Goal: Information Seeking & Learning: Learn about a topic

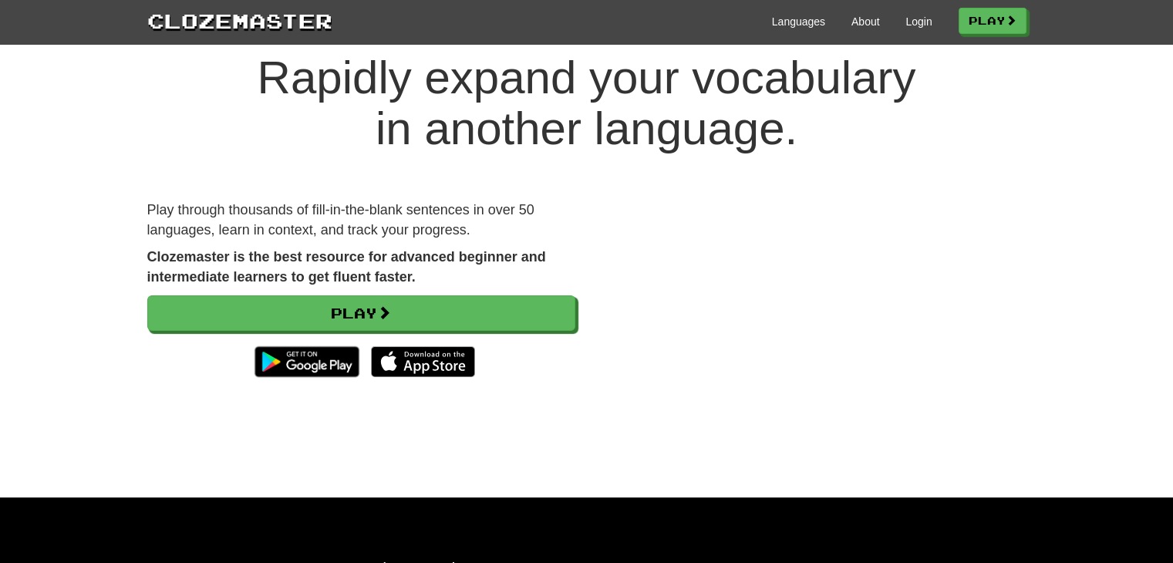
scroll to position [77, 0]
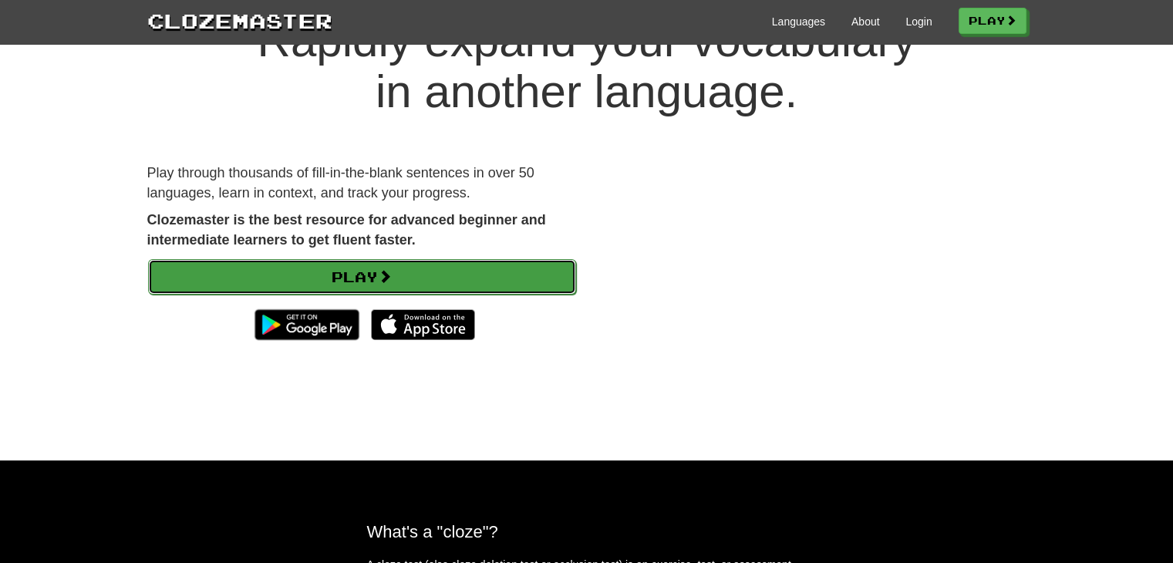
click at [385, 281] on span at bounding box center [385, 276] width 14 height 14
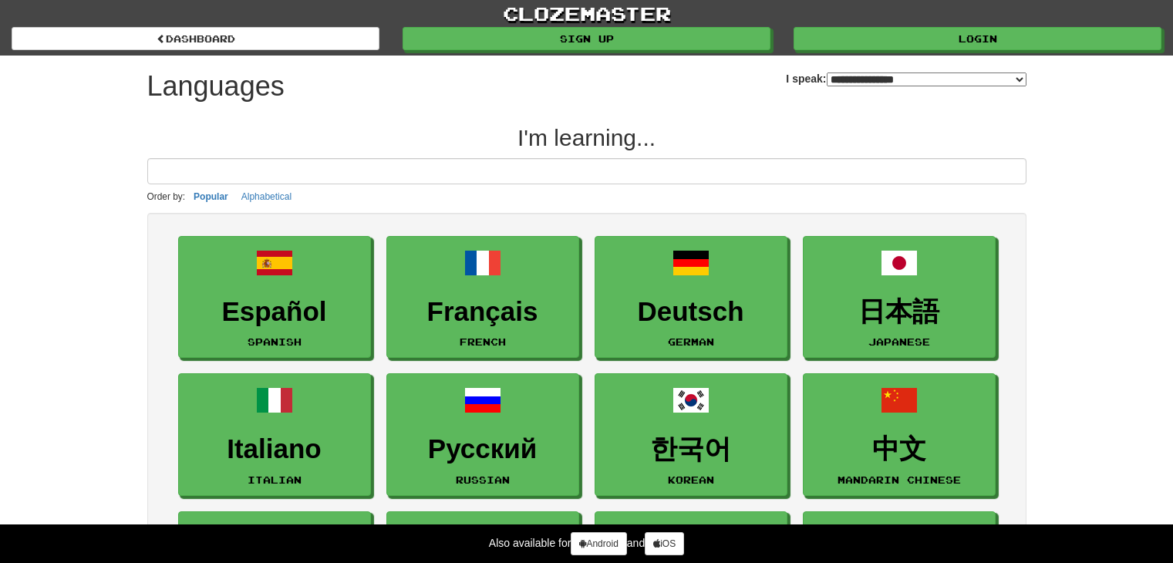
select select "*******"
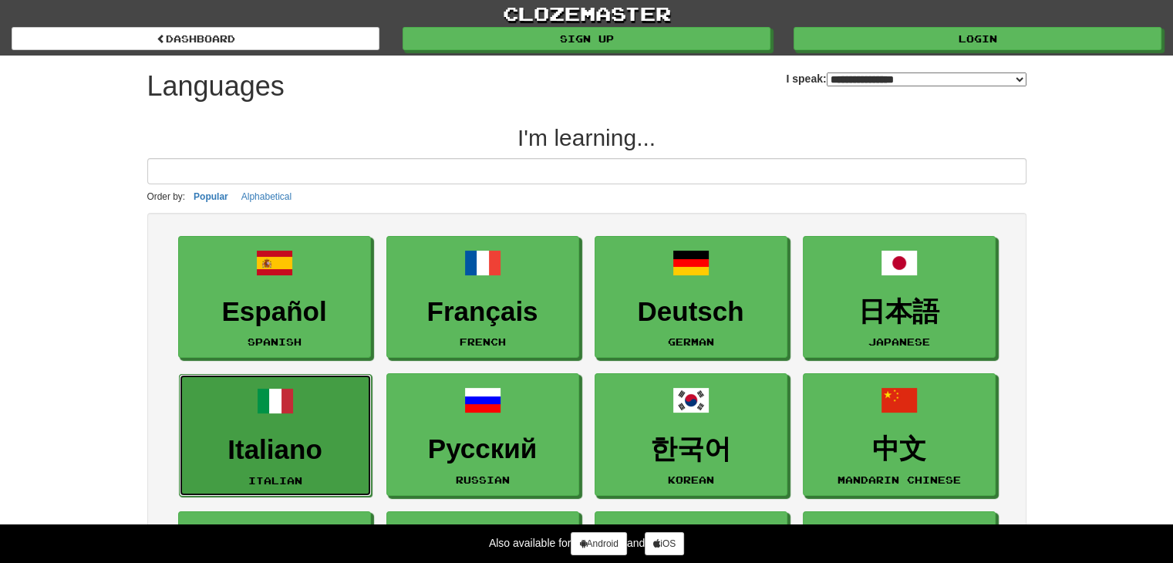
click at [342, 388] on link "Italiano Italian" at bounding box center [275, 435] width 193 height 123
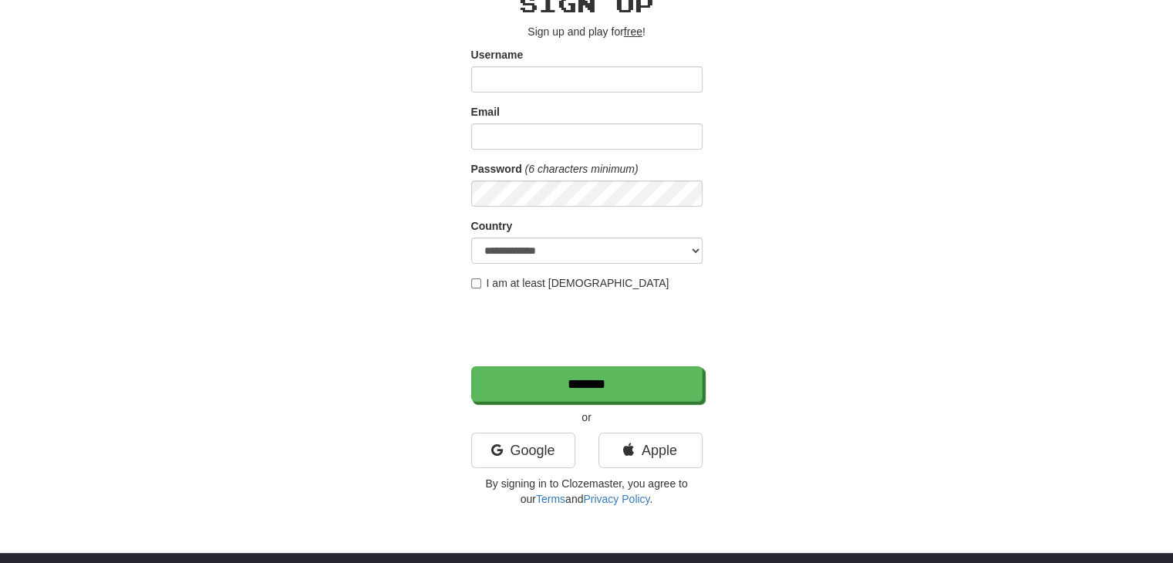
scroll to position [231, 0]
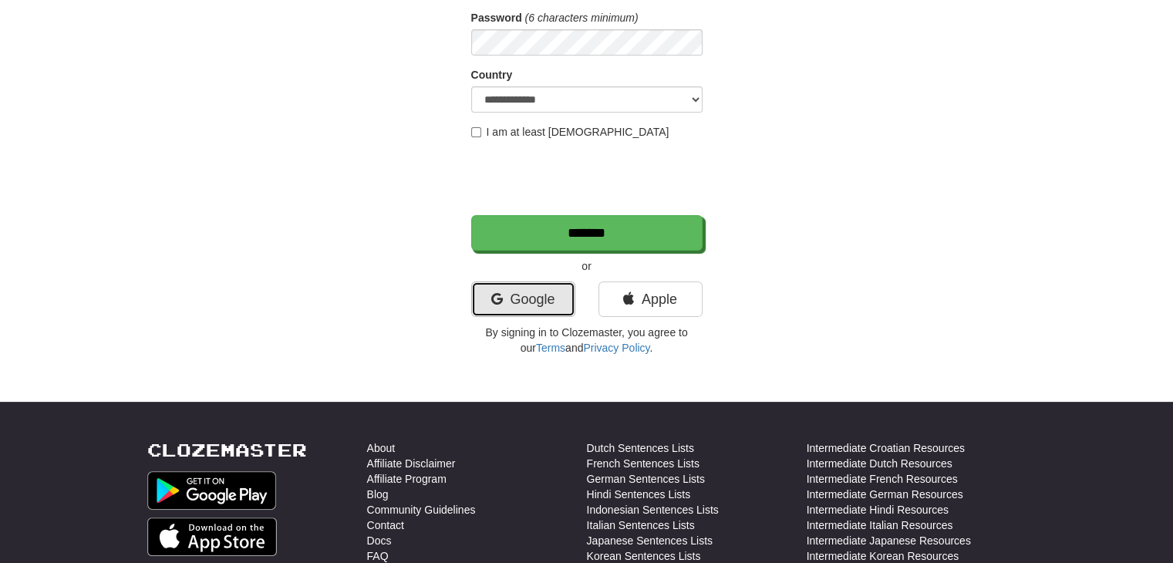
click at [527, 308] on link "Google" at bounding box center [523, 298] width 104 height 35
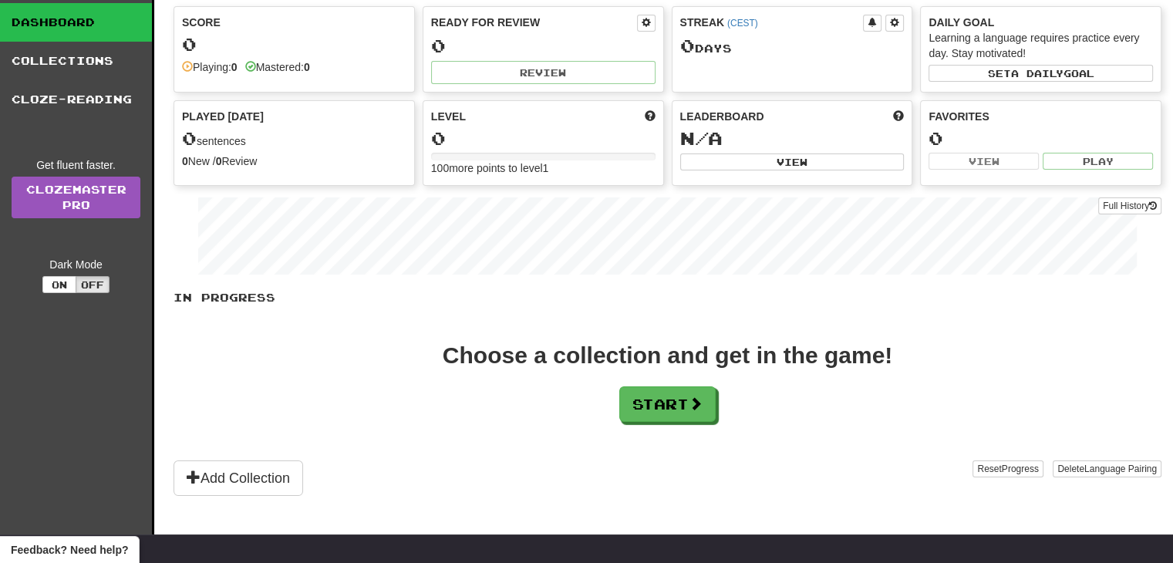
scroll to position [154, 0]
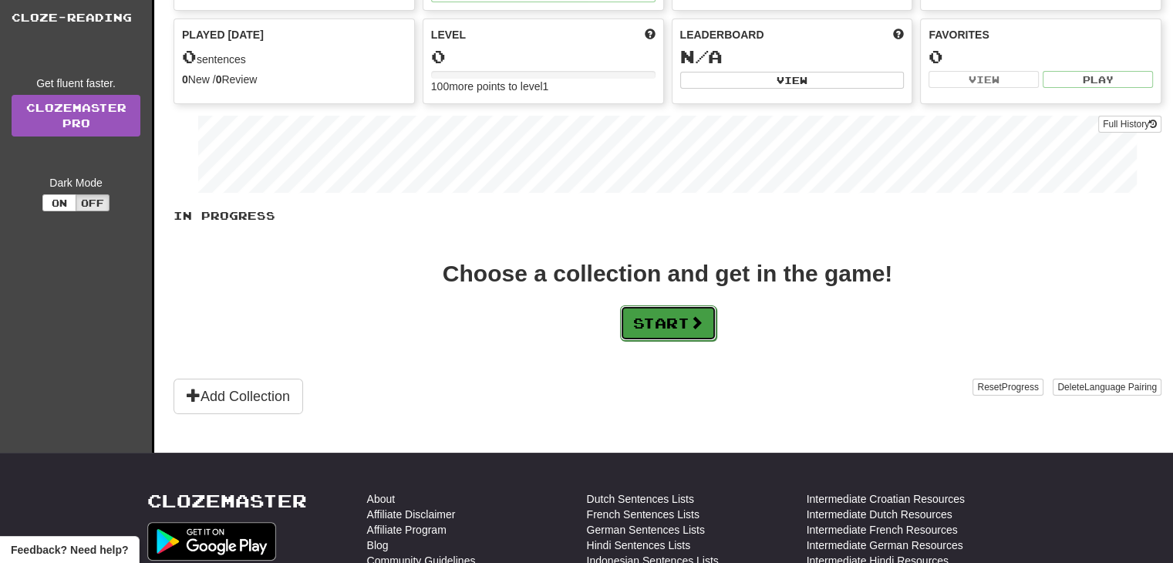
click at [669, 314] on button "Start" at bounding box center [668, 322] width 96 height 35
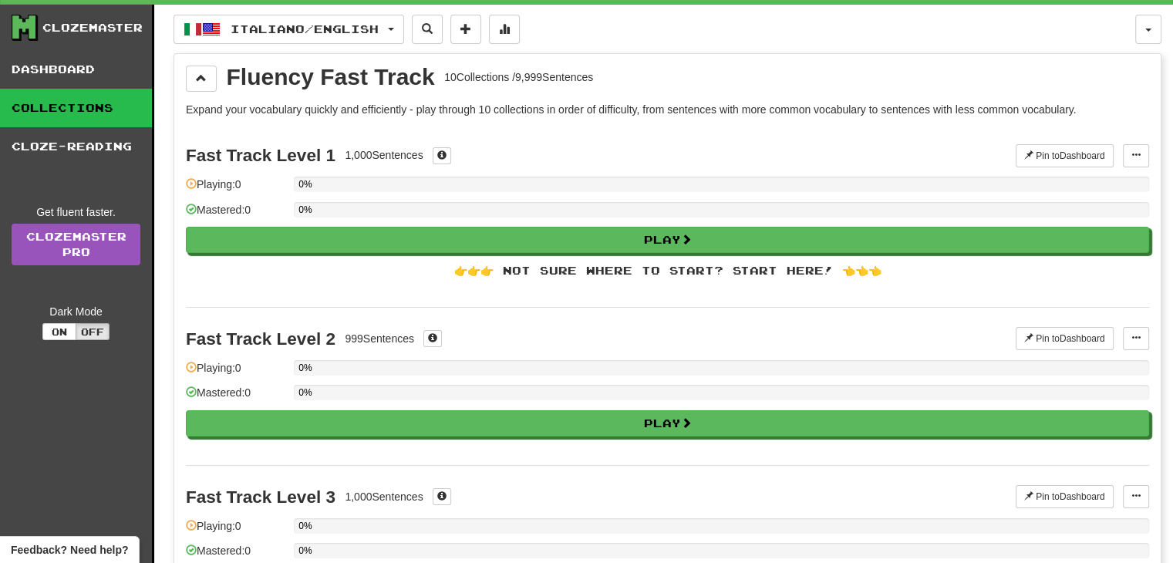
scroll to position [0, 0]
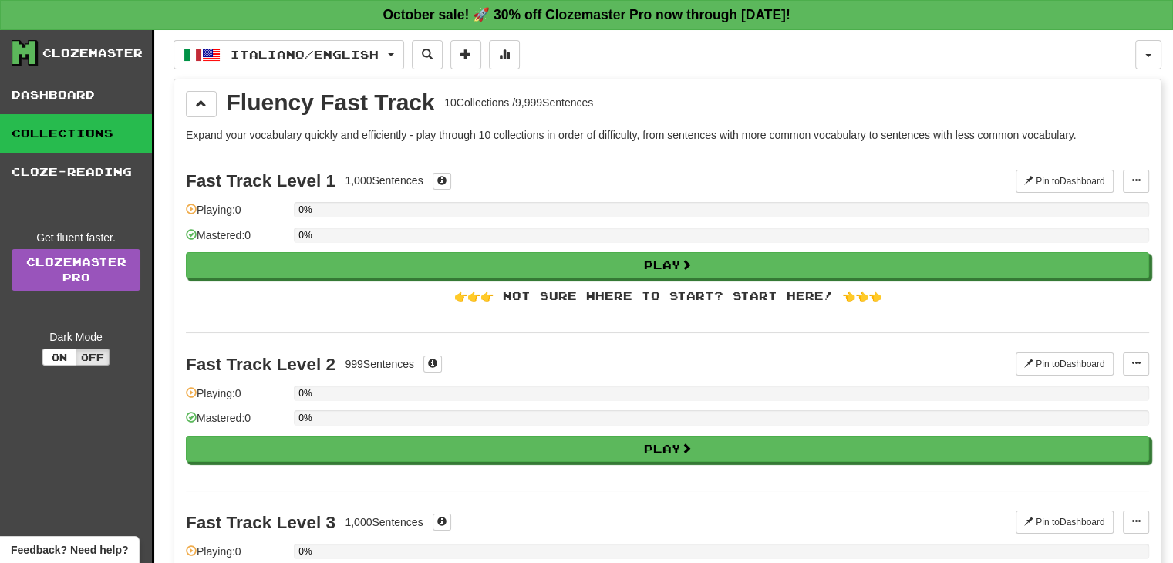
click at [598, 279] on div "Fast Track Level 1 1,000 Sentences Pin to Dashboard Pin to Dashboard Manage Sen…" at bounding box center [667, 241] width 963 height 183
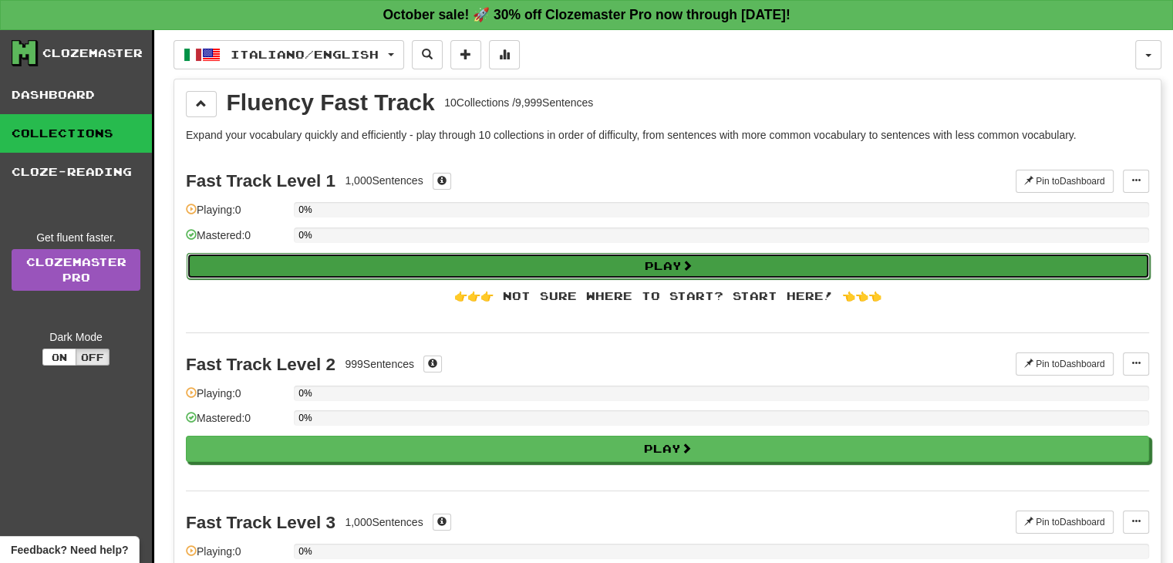
click at [601, 264] on button "Play" at bounding box center [668, 266] width 963 height 26
select select "**"
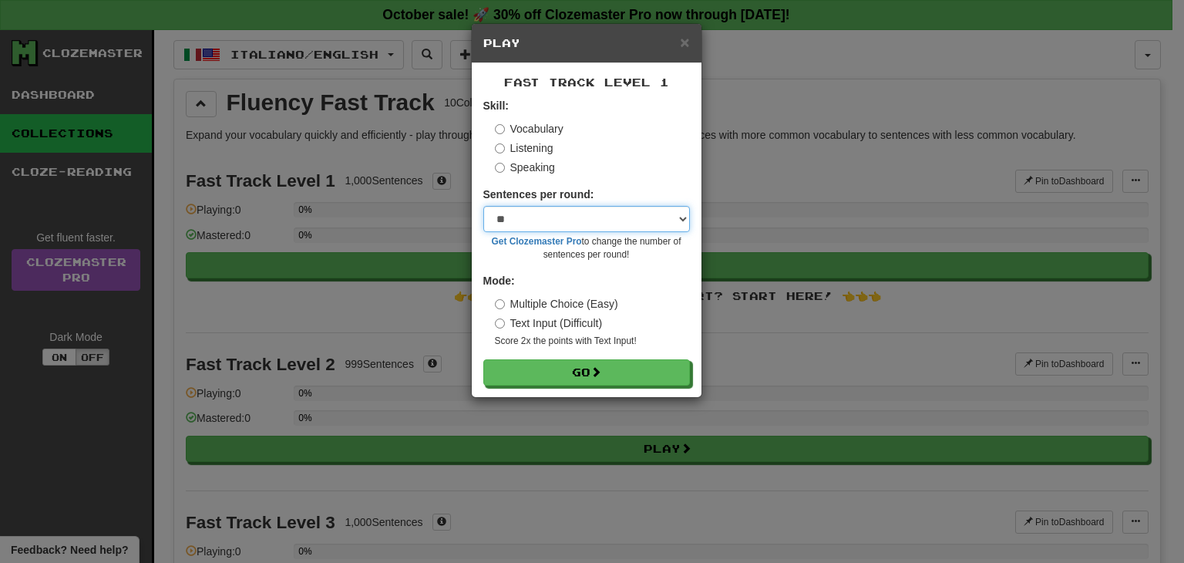
click at [574, 214] on select "* ** ** ** ** ** *** ********" at bounding box center [587, 219] width 207 height 26
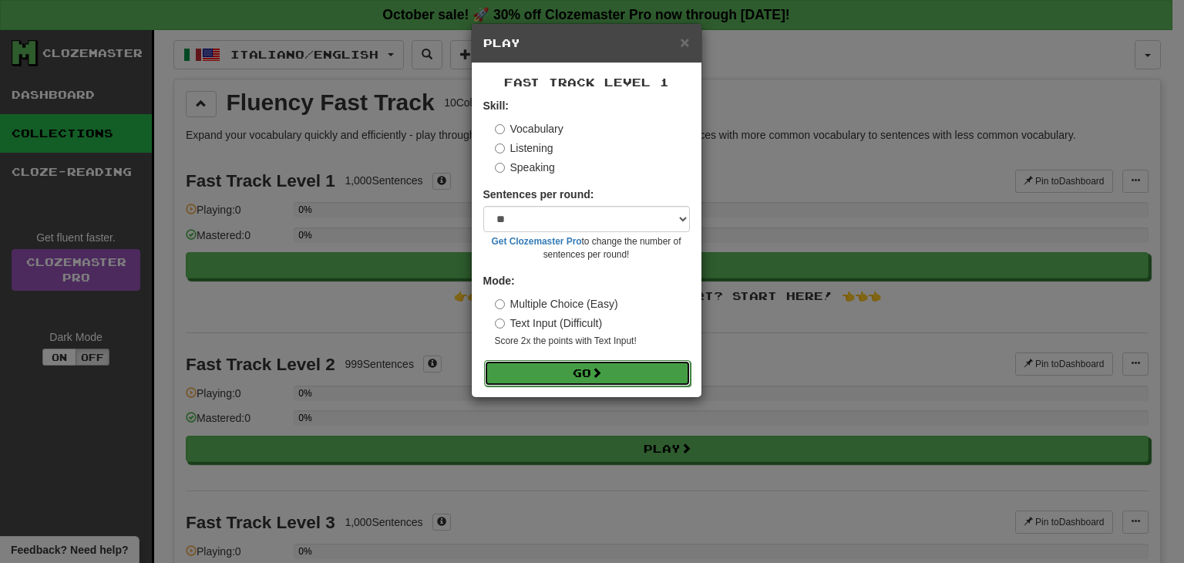
click at [578, 372] on button "Go" at bounding box center [587, 373] width 207 height 26
click at [689, 33] on span "×" at bounding box center [684, 42] width 9 height 18
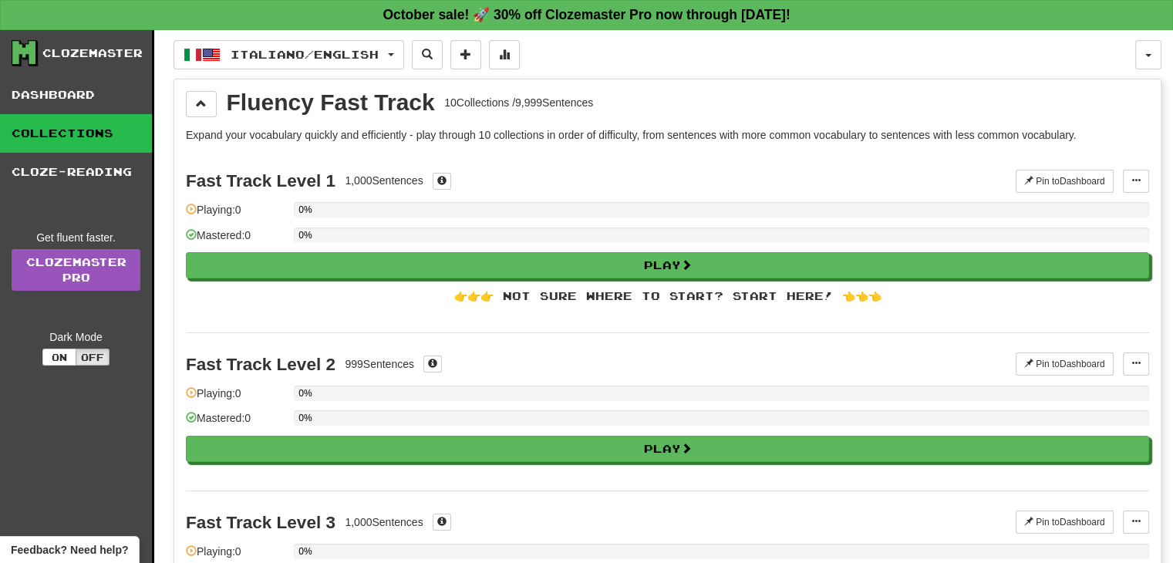
click at [81, 59] on div "Clozemaster" at bounding box center [92, 52] width 100 height 15
click at [81, 54] on div "Clozemaster" at bounding box center [92, 52] width 100 height 15
click at [22, 50] on icon at bounding box center [23, 52] width 23 height 23
click at [401, 48] on button "Italiano / English" at bounding box center [289, 54] width 231 height 29
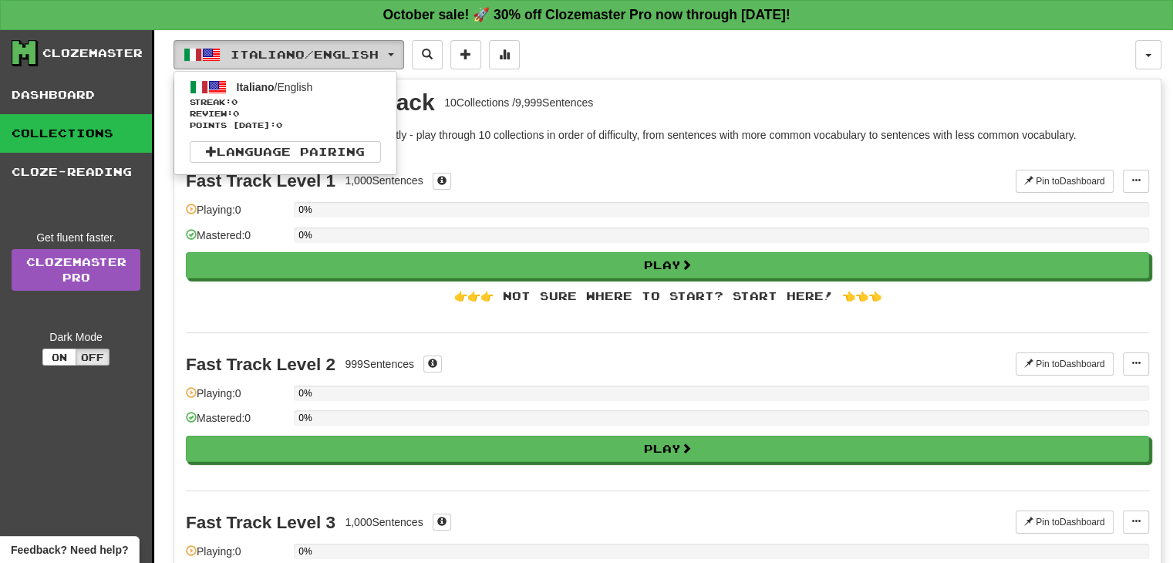
click at [401, 48] on button "Italiano / English" at bounding box center [289, 54] width 231 height 29
